Goal: Transaction & Acquisition: Purchase product/service

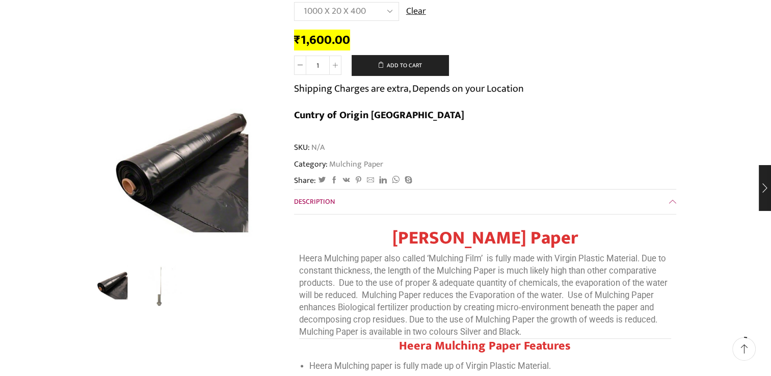
scroll to position [153, 0]
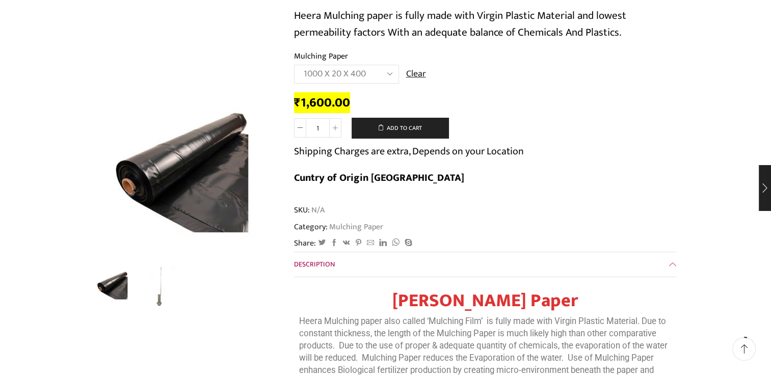
click at [353, 65] on select "Choose an option 1000 X 20 X [PHONE_NUMBER] X [PHONE_NUMBER] X 400 750 X 20 X 4…" at bounding box center [346, 74] width 105 height 19
click at [294, 65] on select "Choose an option 1000 X 20 X [PHONE_NUMBER] X [PHONE_NUMBER] X 400 750 X 20 X 4…" at bounding box center [346, 74] width 105 height 19
drag, startPoint x: 524, startPoint y: 153, endPoint x: 628, endPoint y: 154, distance: 104.0
click at [628, 154] on div "Heera Mulching Paper quantity 1 Add to cart Shipping Charges are extra, Depends…" at bounding box center [485, 157] width 382 height 79
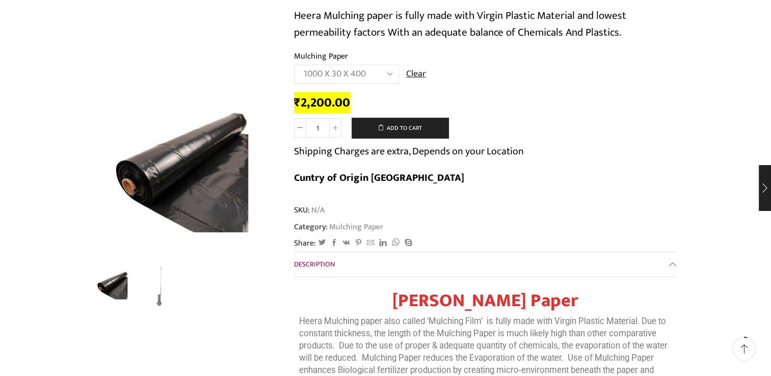
drag, startPoint x: 628, startPoint y: 154, endPoint x: 588, endPoint y: 175, distance: 44.5
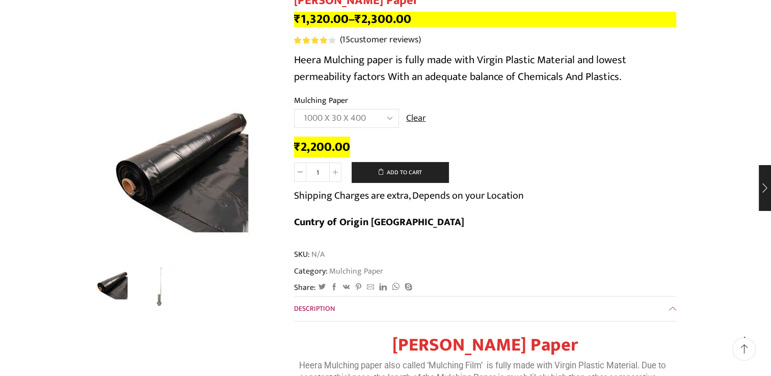
scroll to position [51, 0]
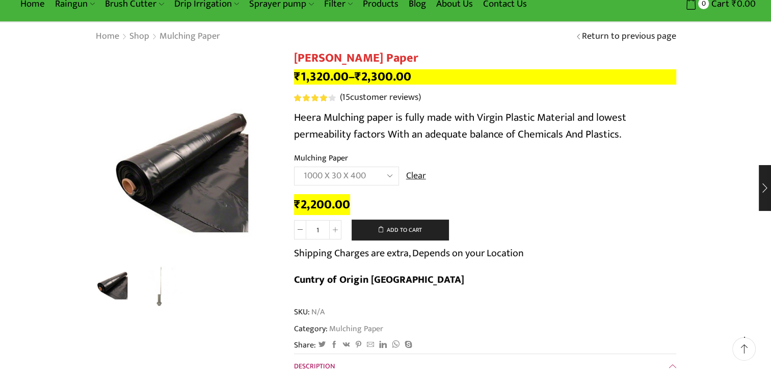
click at [365, 177] on select "Choose an option 1000 X 20 X [PHONE_NUMBER] X [PHONE_NUMBER] X 400 750 X 20 X 4…" at bounding box center [346, 176] width 105 height 19
select select "1200-x-30-x-400"
click at [294, 167] on select "Choose an option 1000 X 20 X [PHONE_NUMBER] X [PHONE_NUMBER] X 400 750 X 20 X 4…" at bounding box center [346, 176] width 105 height 19
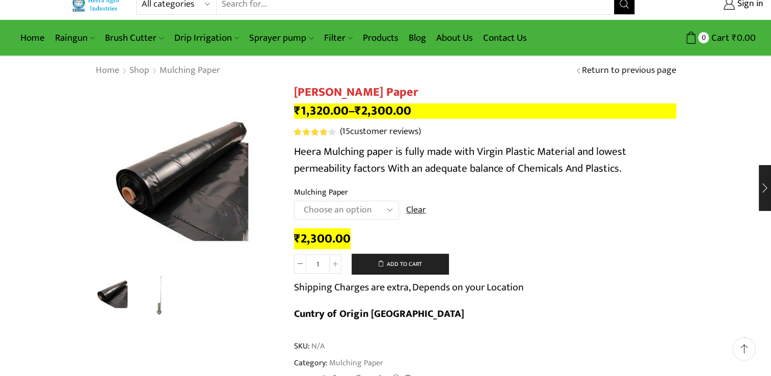
scroll to position [0, 0]
